Goal: Use online tool/utility: Utilize a website feature to perform a specific function

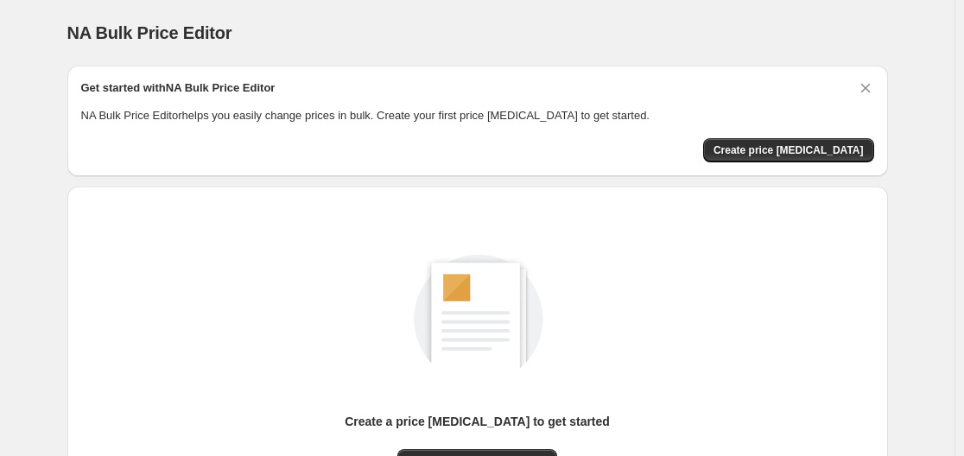
scroll to position [191, 0]
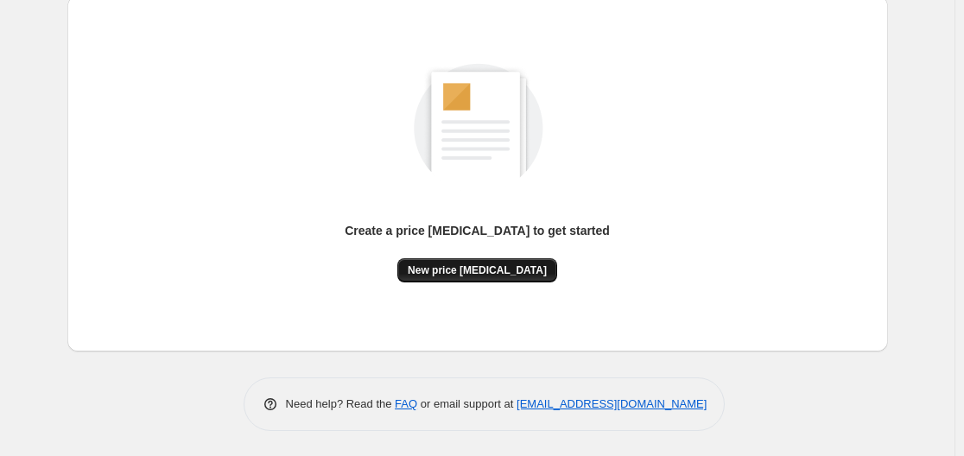
click at [497, 274] on span "New price change job" at bounding box center [477, 270] width 139 height 14
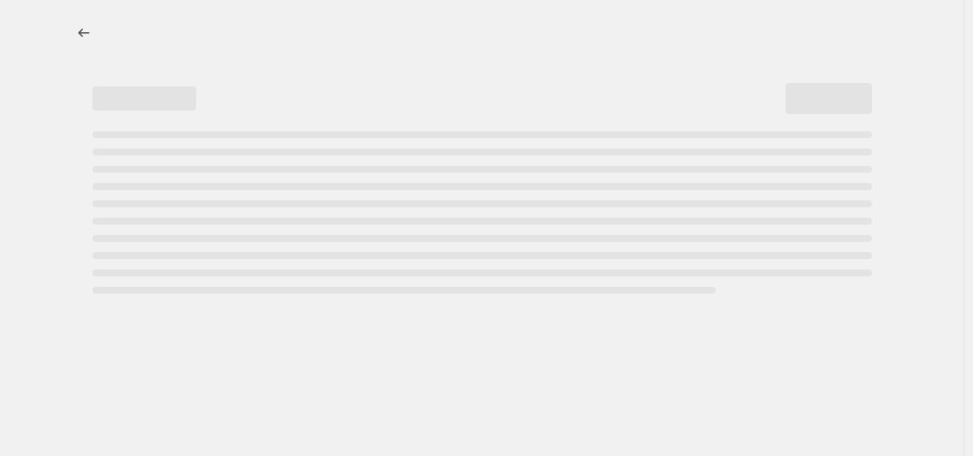
select select "percentage"
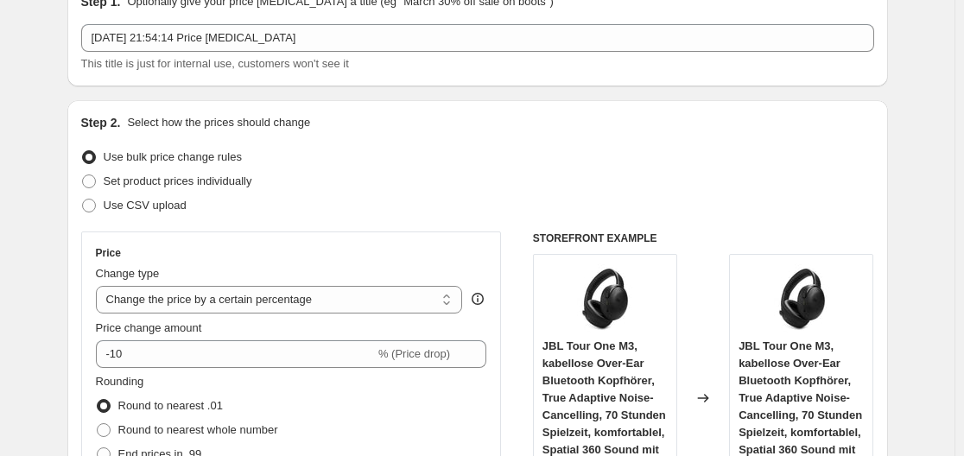
scroll to position [173, 0]
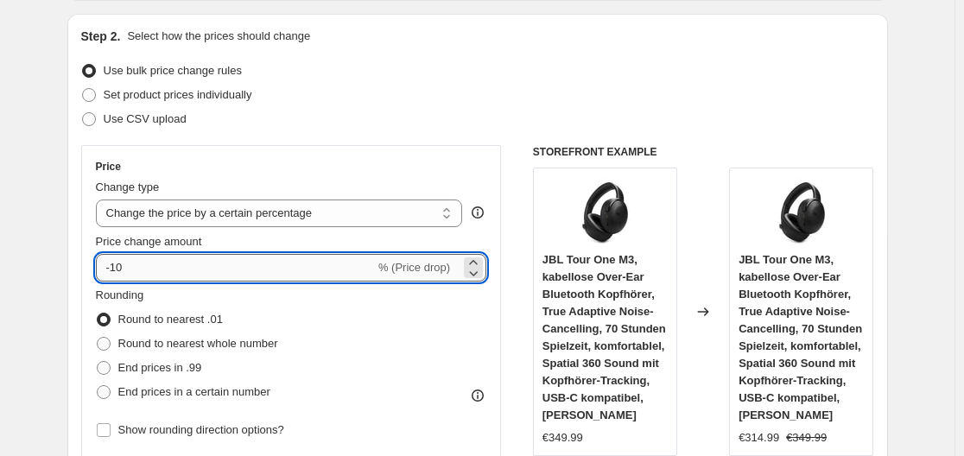
drag, startPoint x: 113, startPoint y: 266, endPoint x: 130, endPoint y: 267, distance: 16.4
click at [130, 267] on input "-10" at bounding box center [235, 268] width 279 height 28
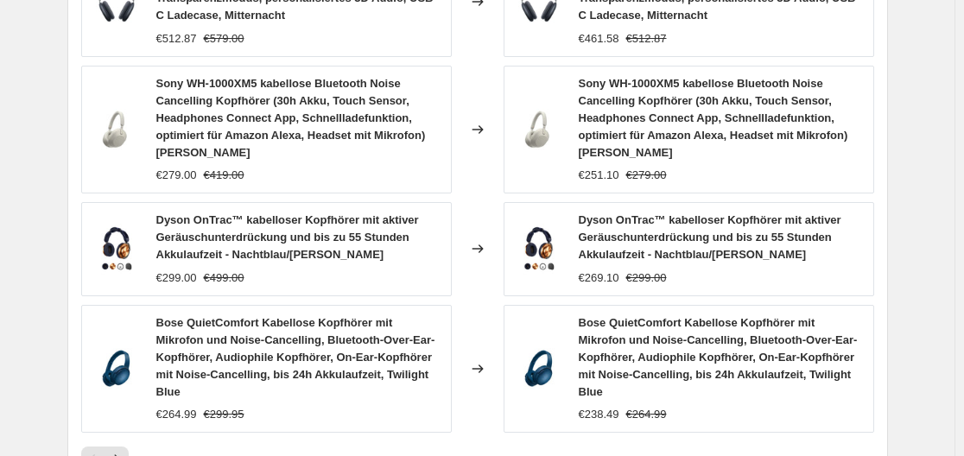
scroll to position [1472, 0]
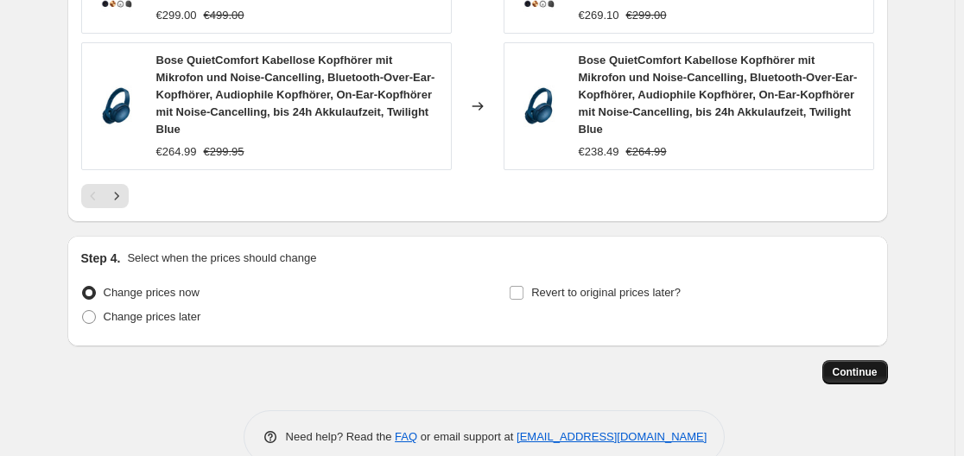
type input "-30"
click at [867, 365] on span "Continue" at bounding box center [855, 372] width 45 height 14
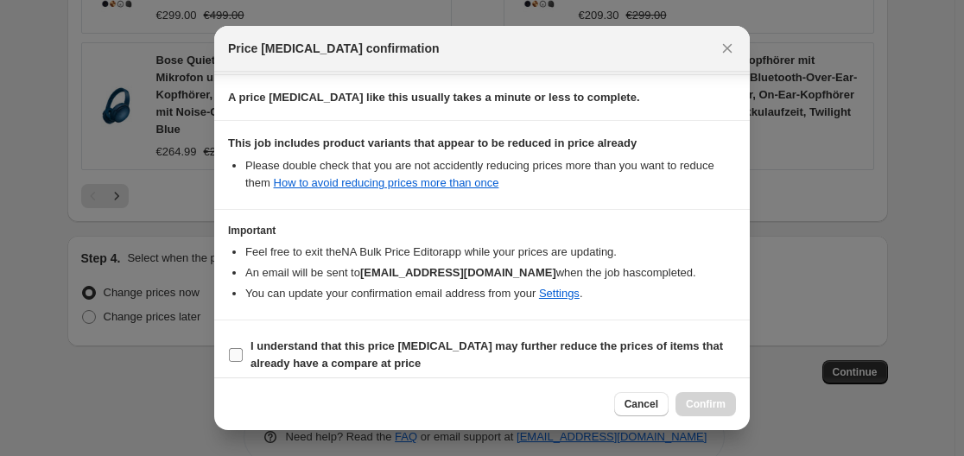
scroll to position [271, 0]
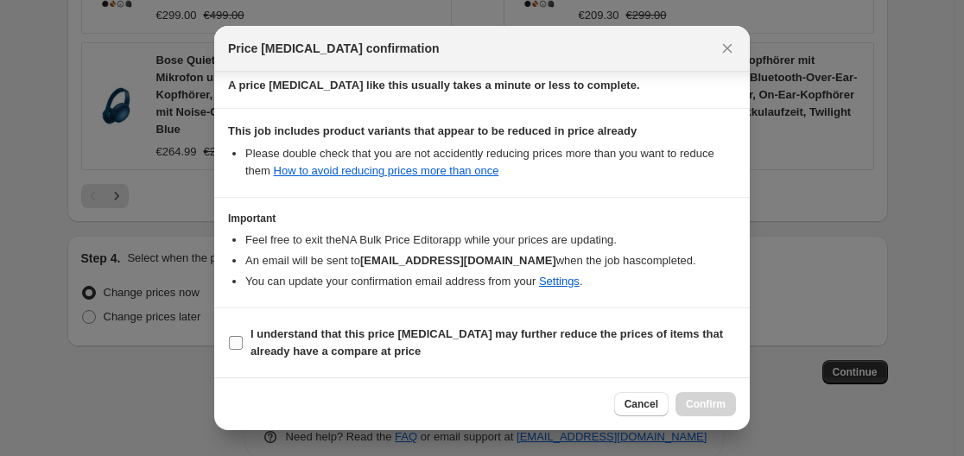
click at [238, 345] on input "I understand that this price change job may further reduce the prices of items …" at bounding box center [236, 343] width 14 height 14
checkbox input "true"
click at [695, 404] on span "Confirm" at bounding box center [706, 404] width 40 height 14
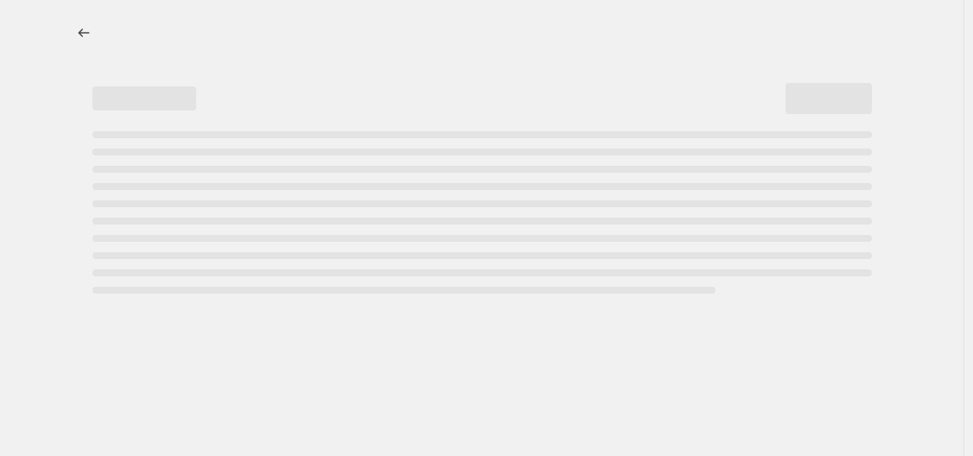
select select "percentage"
